Goal: Task Accomplishment & Management: Use online tool/utility

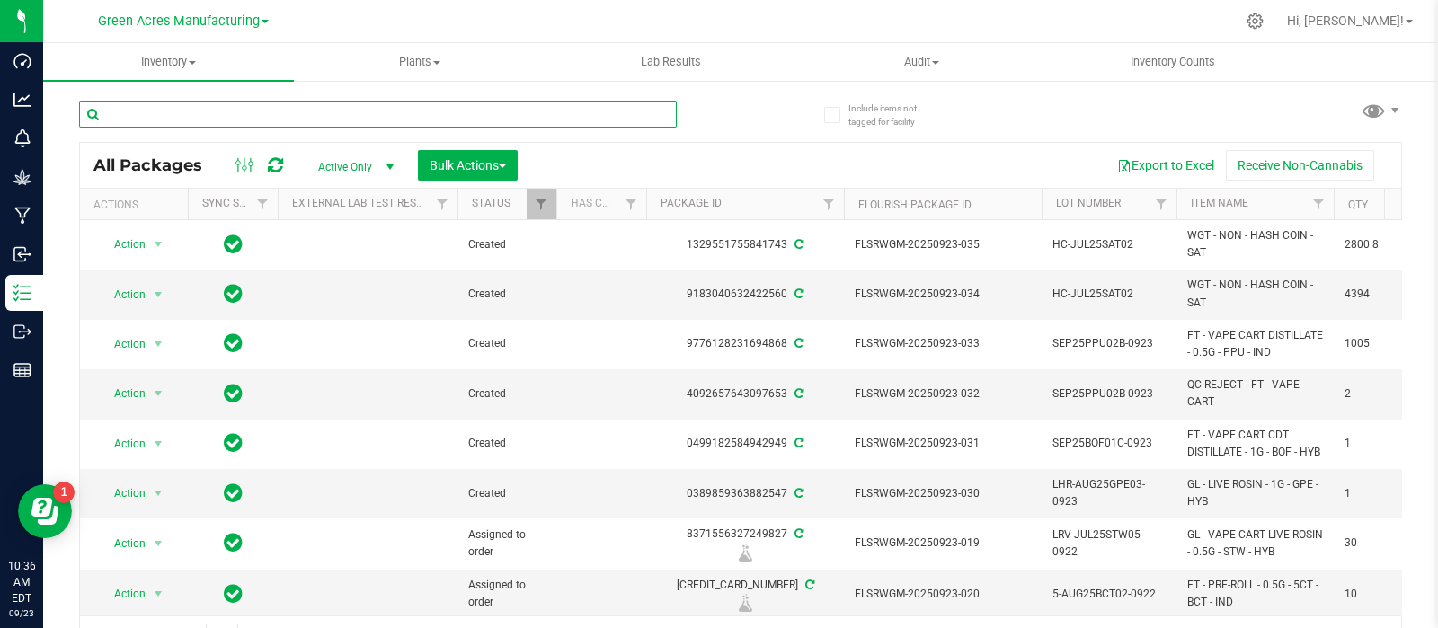
click at [223, 118] on input "text" at bounding box center [378, 114] width 598 height 27
type input "908-2010"
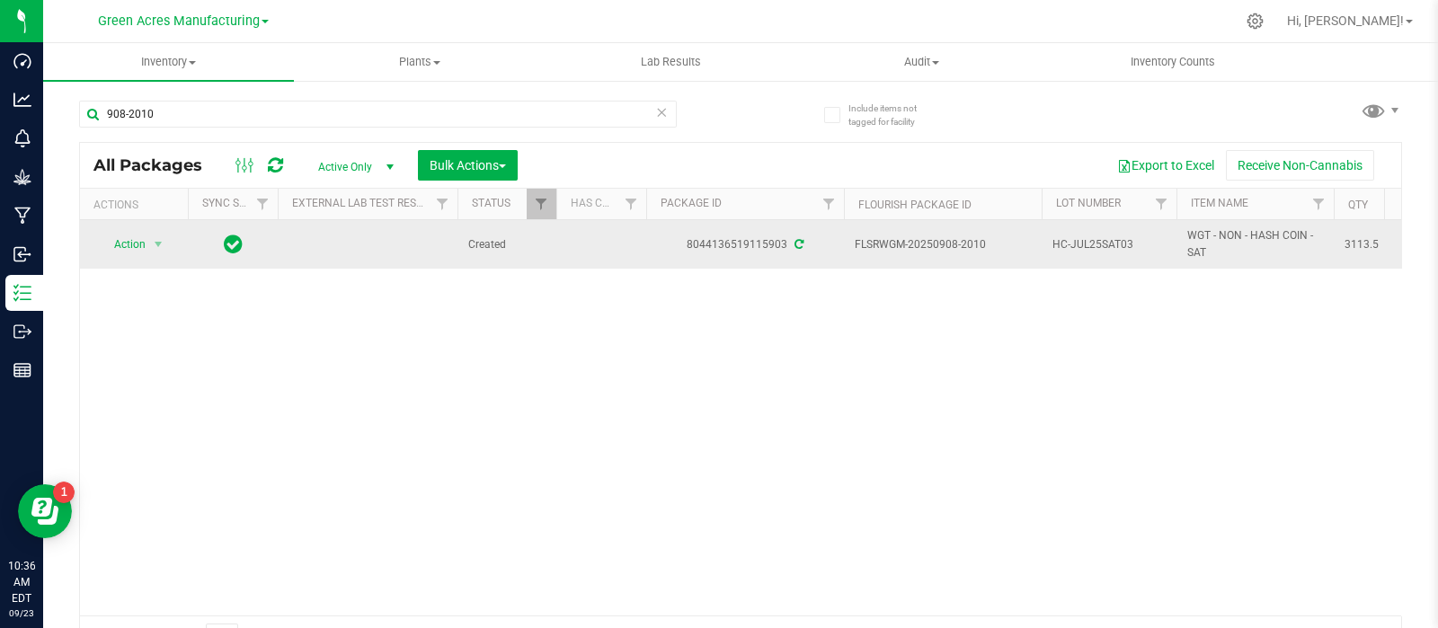
click at [130, 244] on span "Action" at bounding box center [122, 244] width 49 height 25
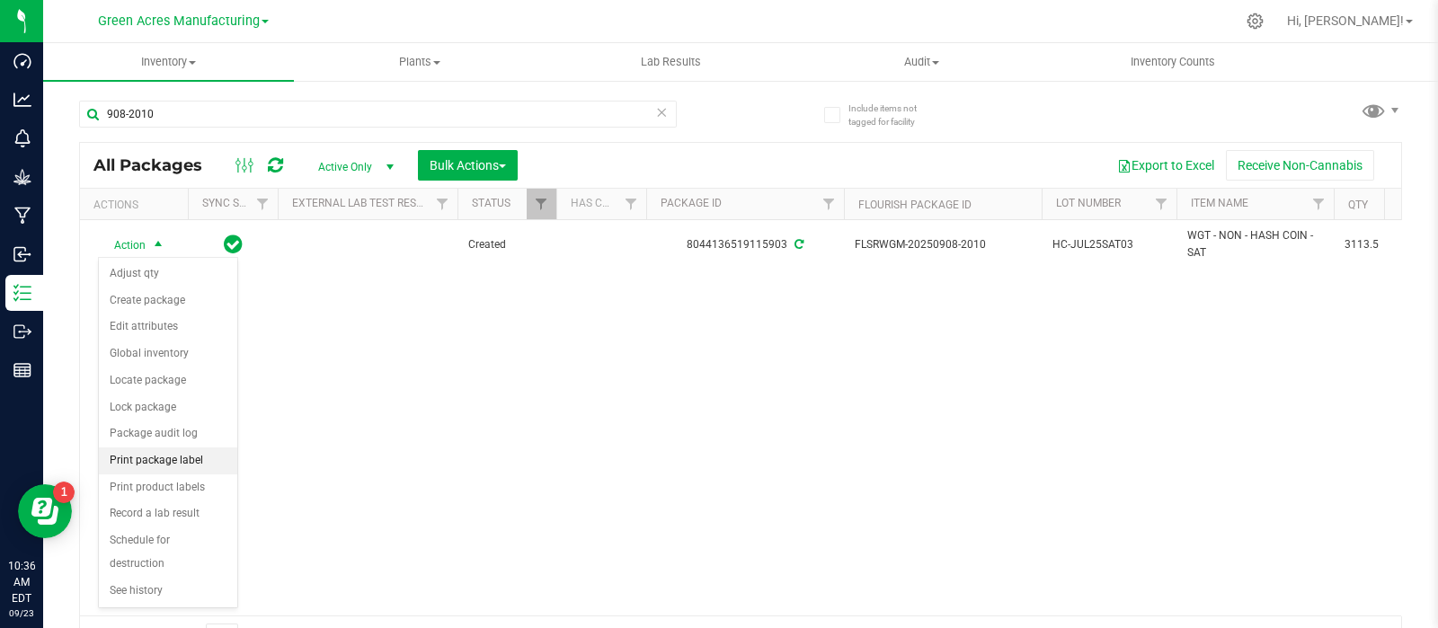
click at [162, 454] on li "Print package label" at bounding box center [168, 461] width 138 height 27
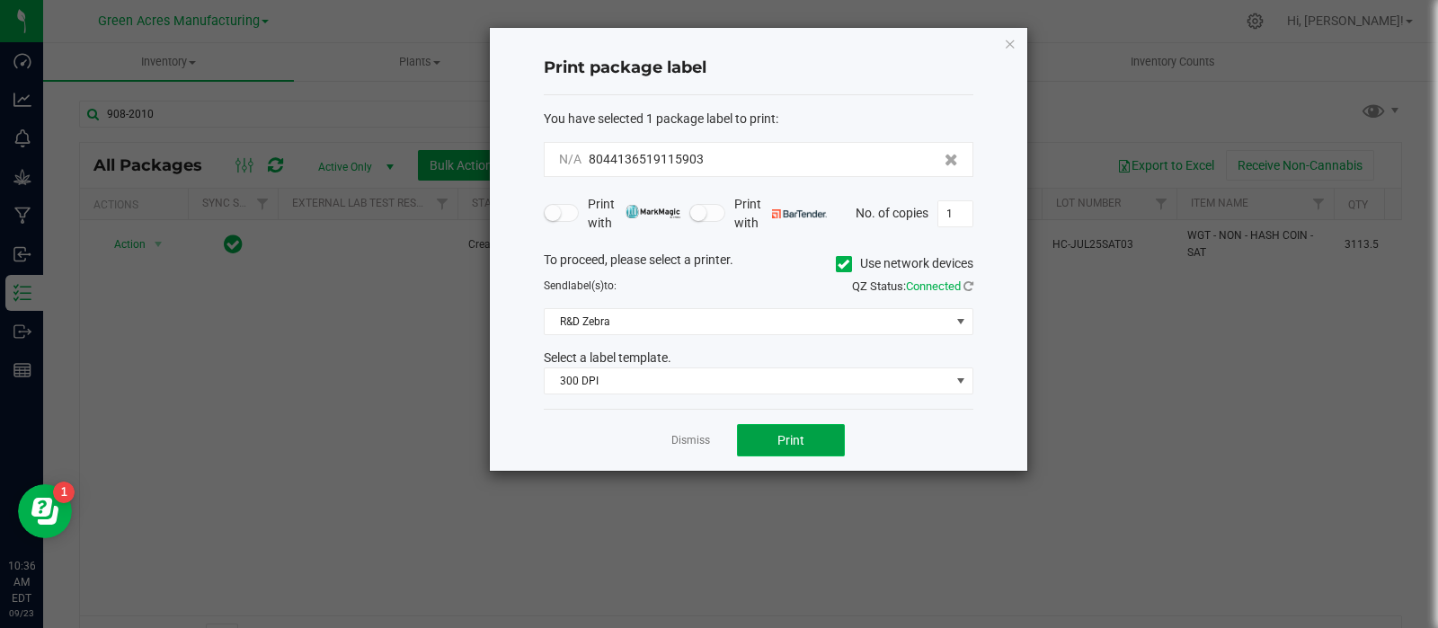
click at [789, 454] on button "Print" at bounding box center [791, 440] width 108 height 32
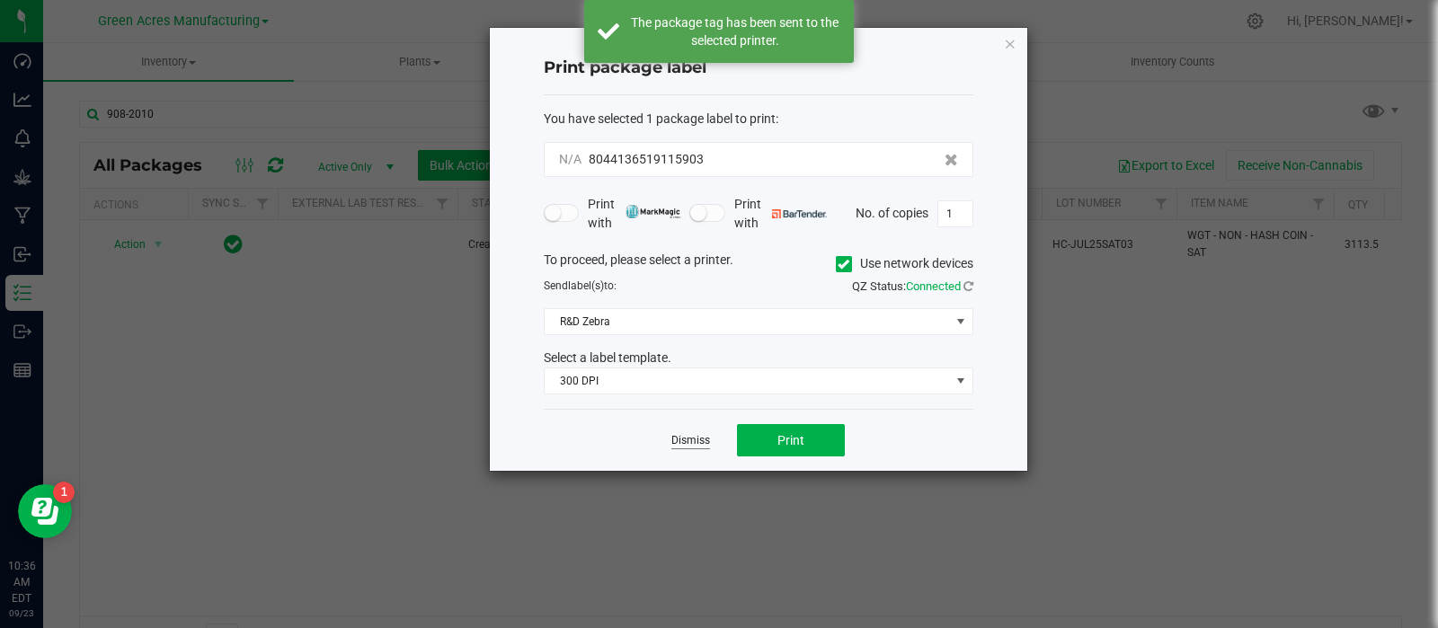
click at [700, 446] on link "Dismiss" at bounding box center [690, 440] width 39 height 15
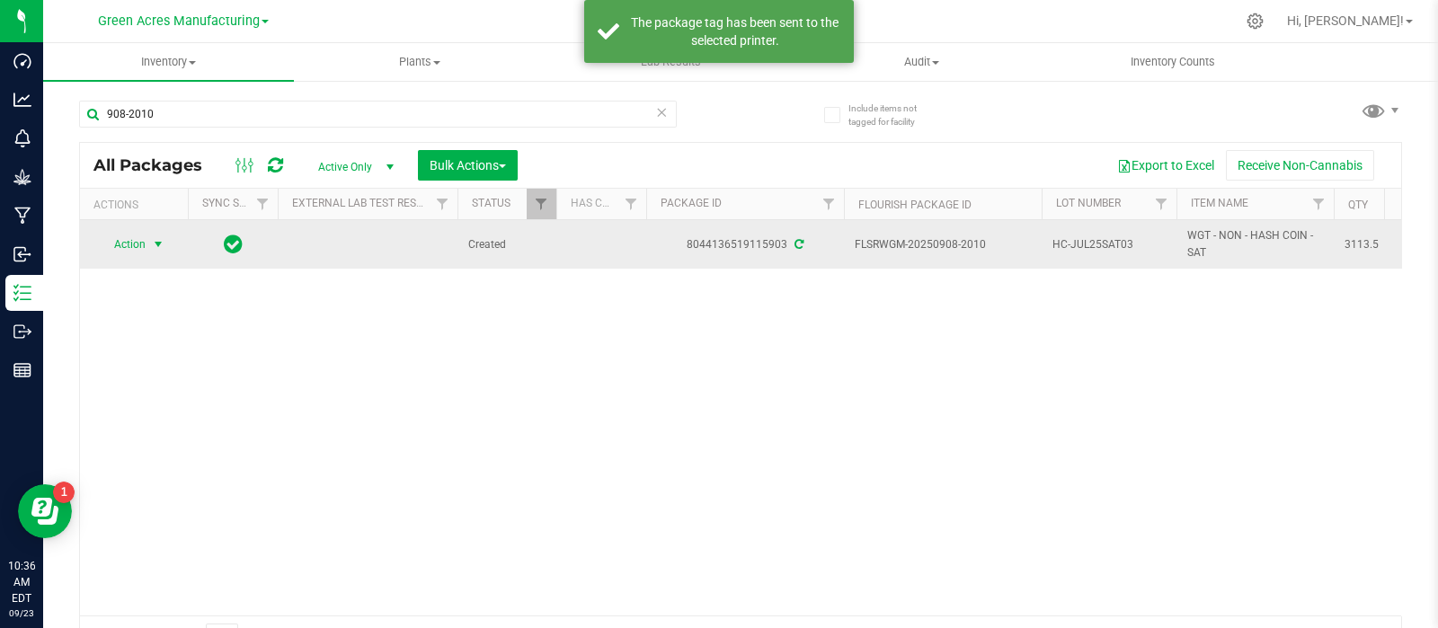
click at [154, 244] on span "select" at bounding box center [158, 244] width 14 height 14
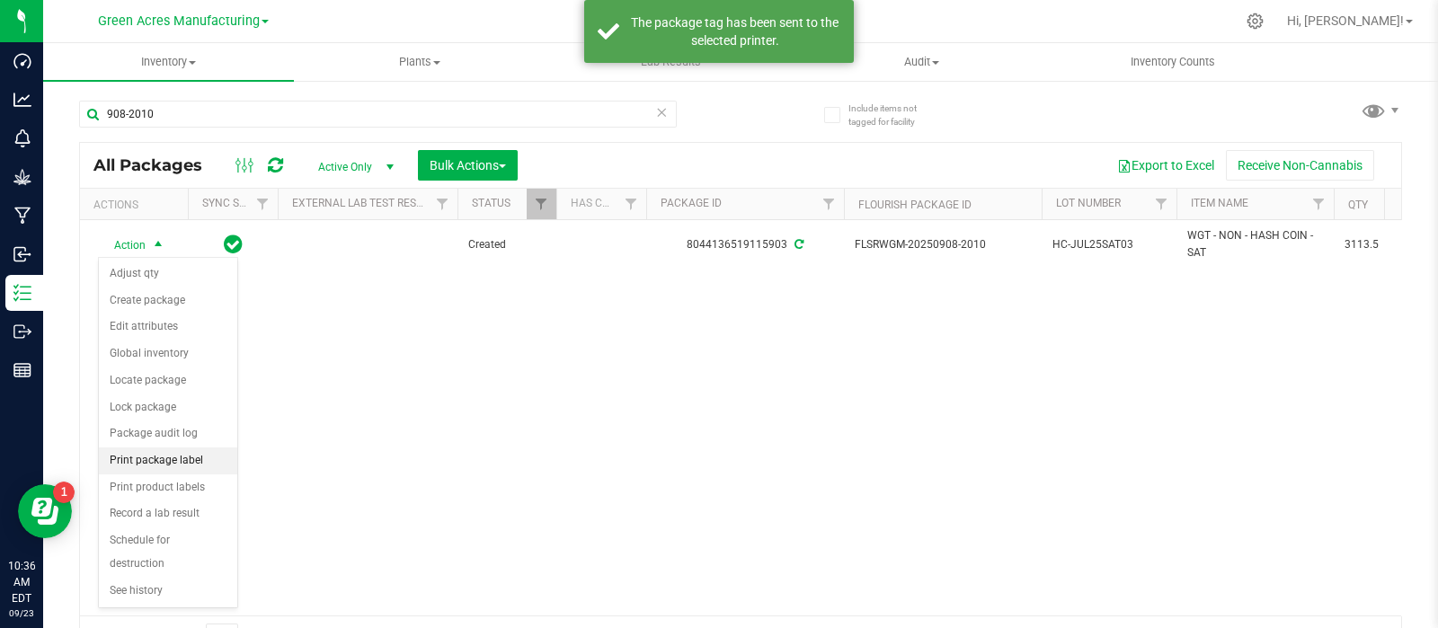
click at [154, 458] on li "Print package label" at bounding box center [168, 461] width 138 height 27
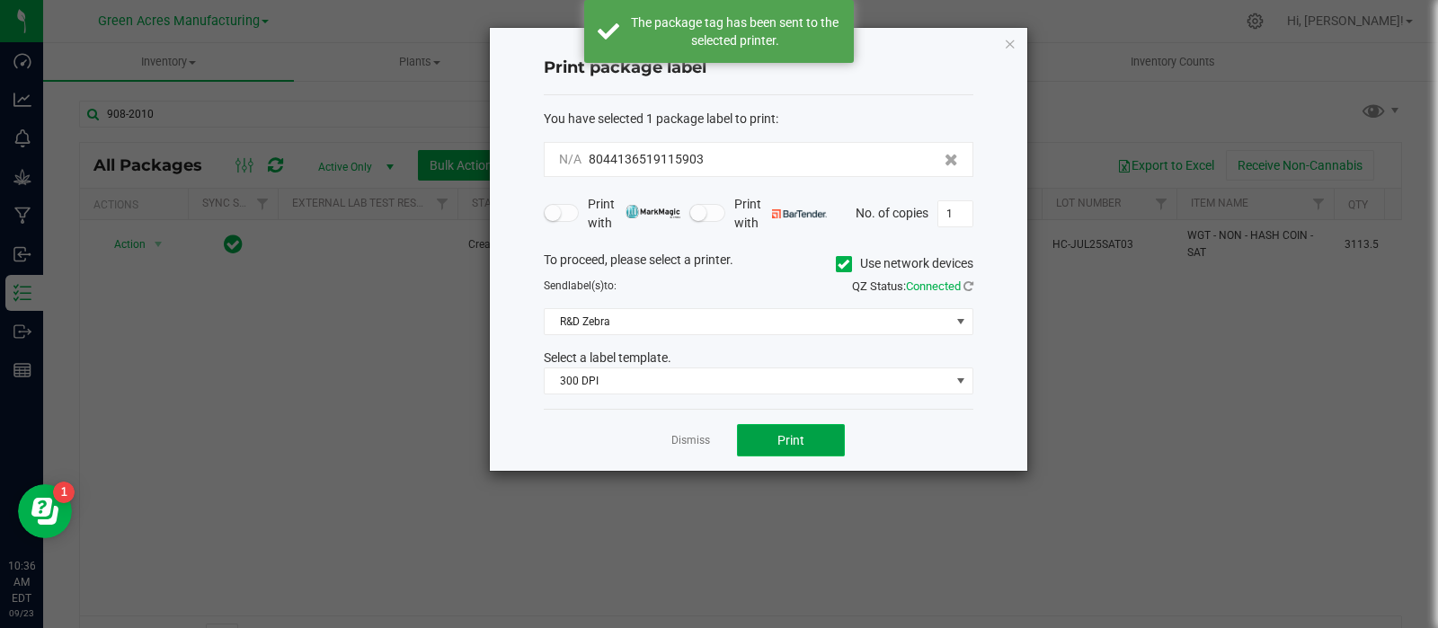
click at [782, 434] on span "Print" at bounding box center [790, 440] width 27 height 14
click at [680, 443] on link "Dismiss" at bounding box center [690, 440] width 39 height 15
